Goal: Task Accomplishment & Management: Complete application form

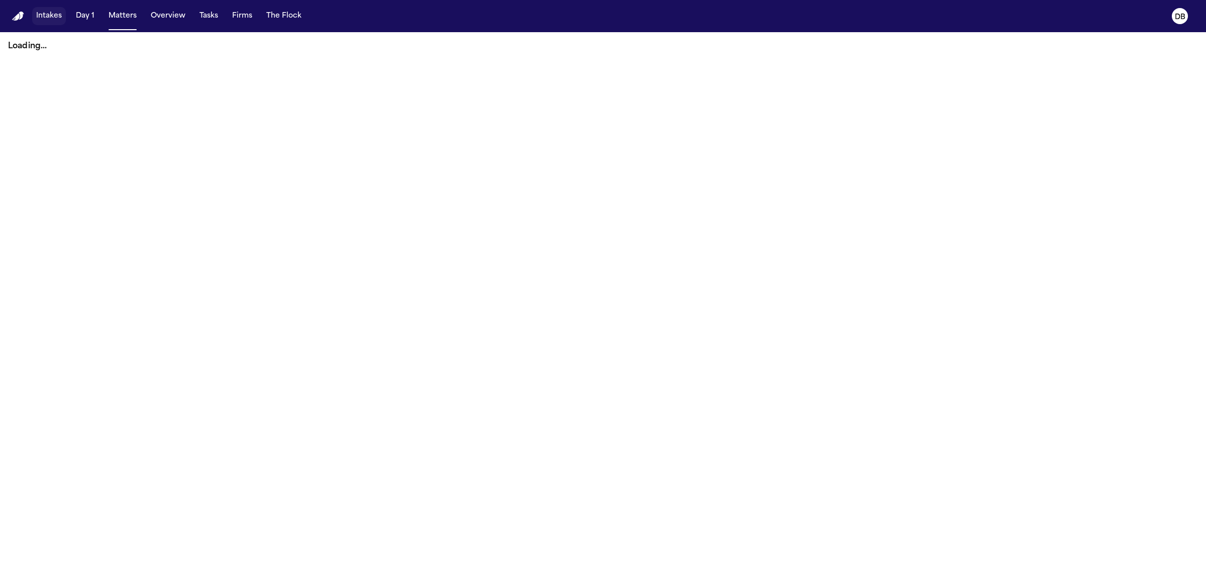
click at [64, 21] on button "Intakes" at bounding box center [49, 16] width 34 height 18
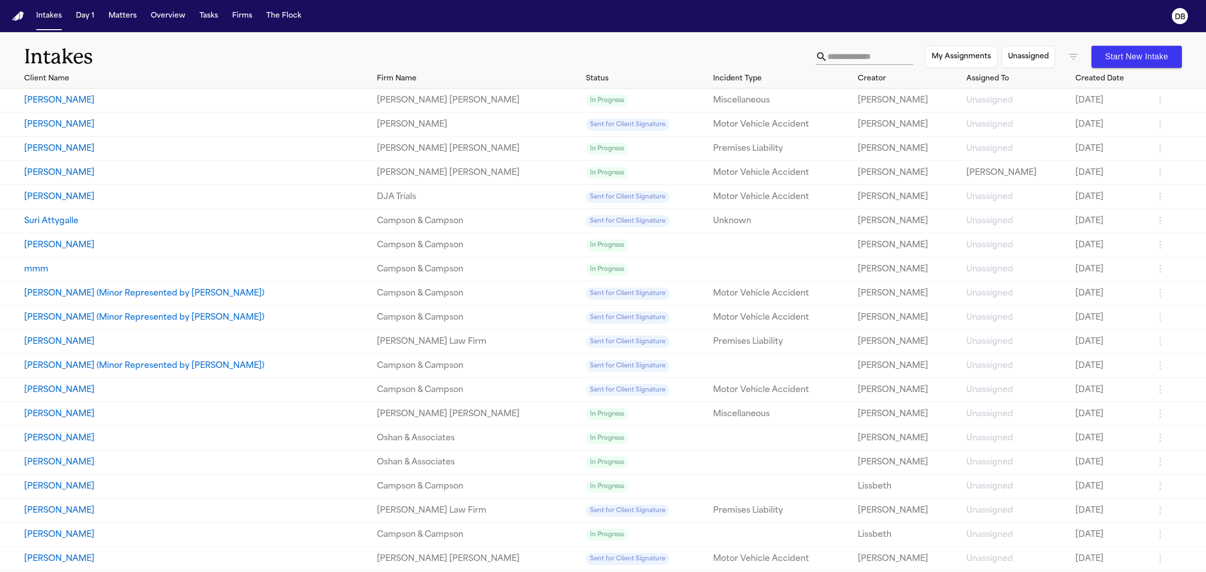
click at [88, 127] on button "[PERSON_NAME]" at bounding box center [196, 125] width 345 height 12
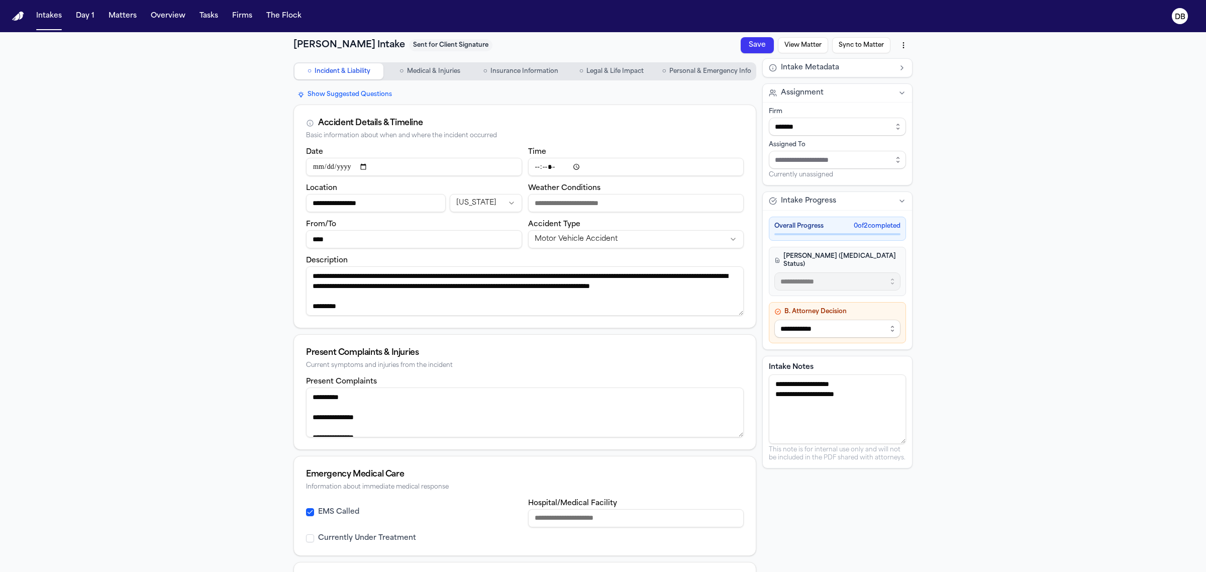
click at [687, 76] on button "○ Personal & Emergency Info" at bounding box center [706, 71] width 97 height 16
